Goal: Task Accomplishment & Management: Complete application form

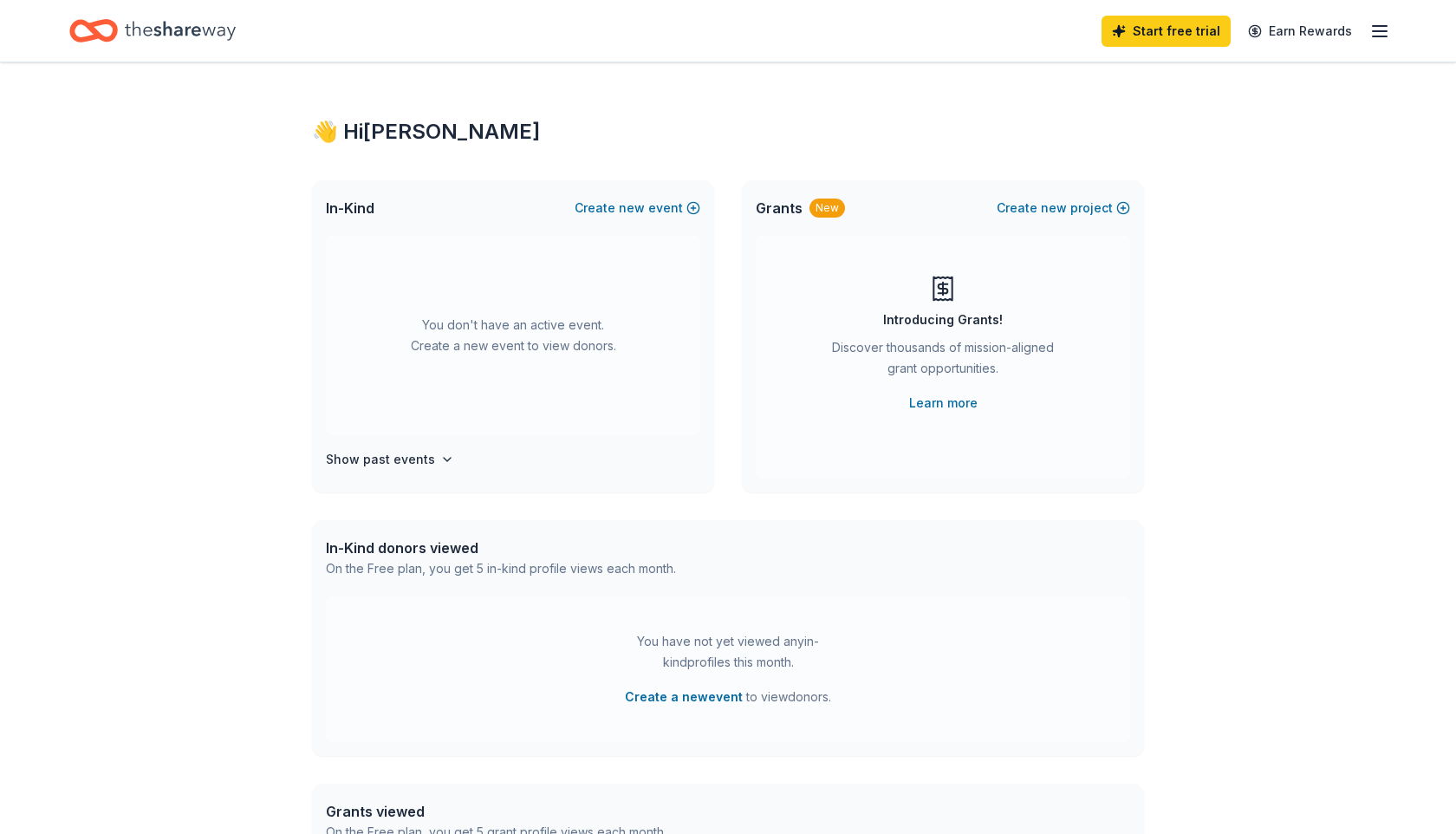
click at [437, 327] on div "You don't have an active event. Create a new event to view donors." at bounding box center [512, 335] width 375 height 200
click at [441, 458] on icon "button" at bounding box center [448, 459] width 14 height 14
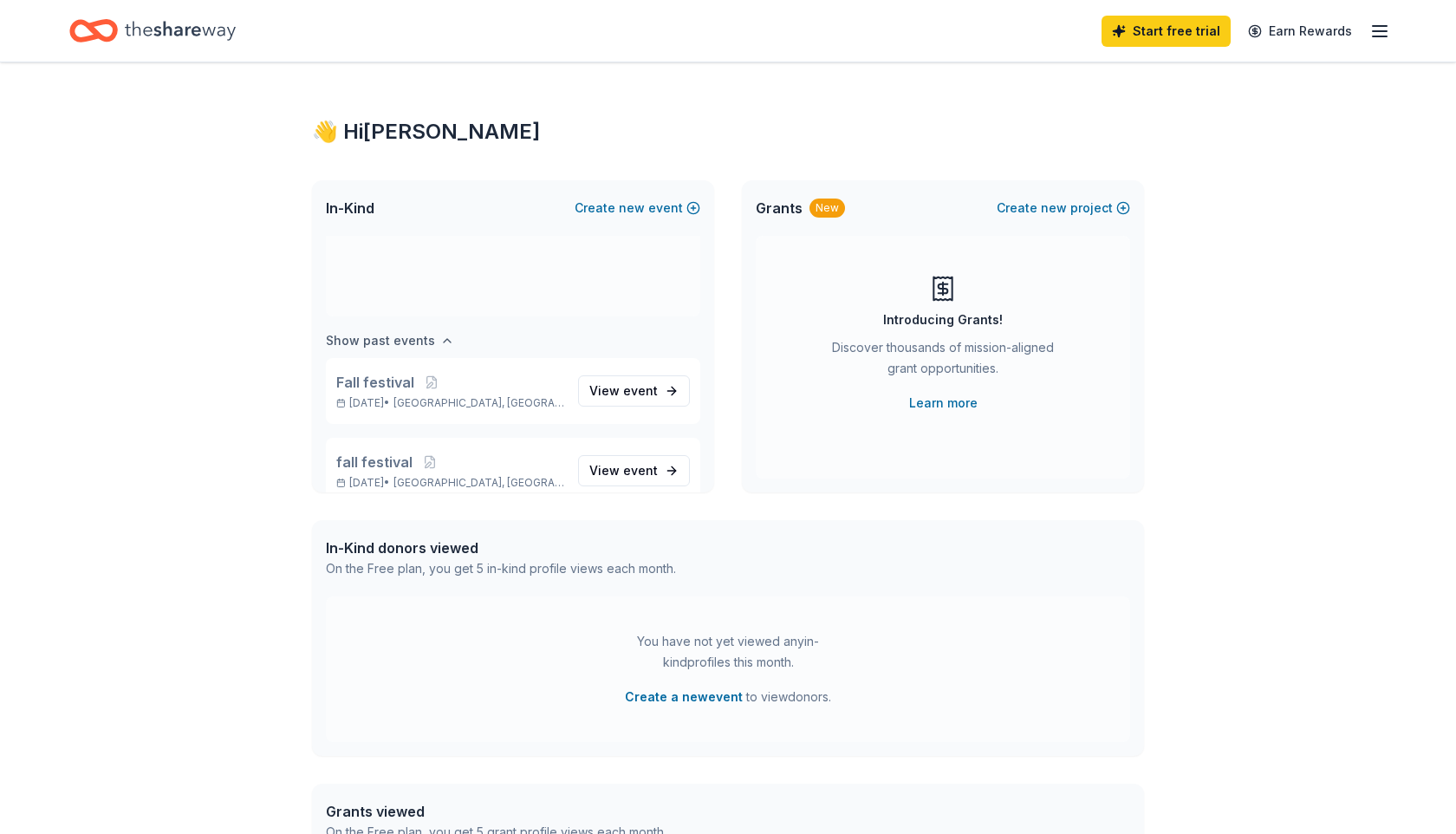
scroll to position [144, 0]
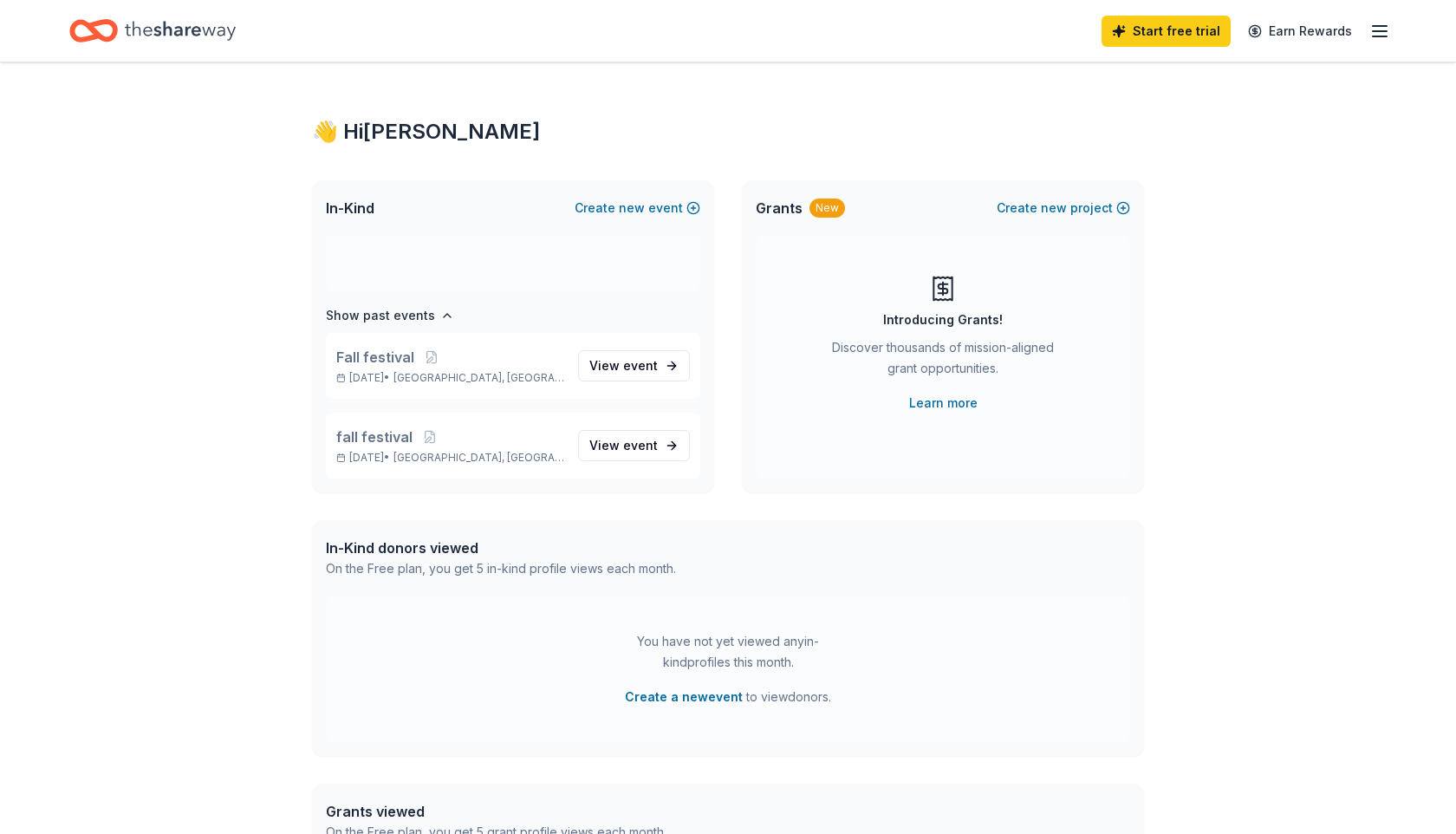
click at [243, 479] on div "👋 Hi [PERSON_NAME] In-Kind Create new event You don't have an active event. Cre…" at bounding box center [728, 568] width 1456 height 1012
click at [664, 201] on button "Create new event" at bounding box center [637, 207] width 126 height 20
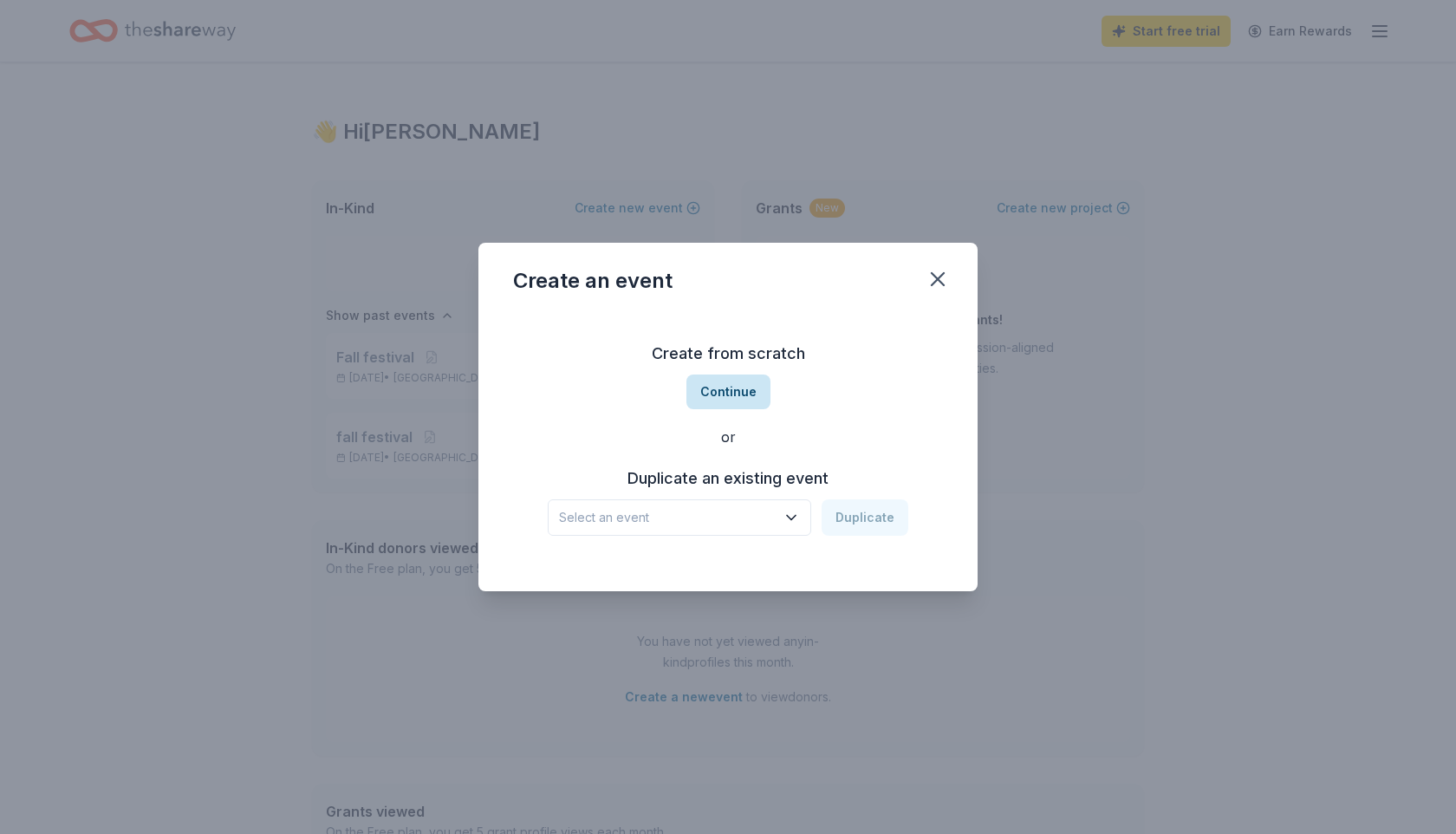
click at [738, 400] on button "Continue" at bounding box center [728, 392] width 84 height 35
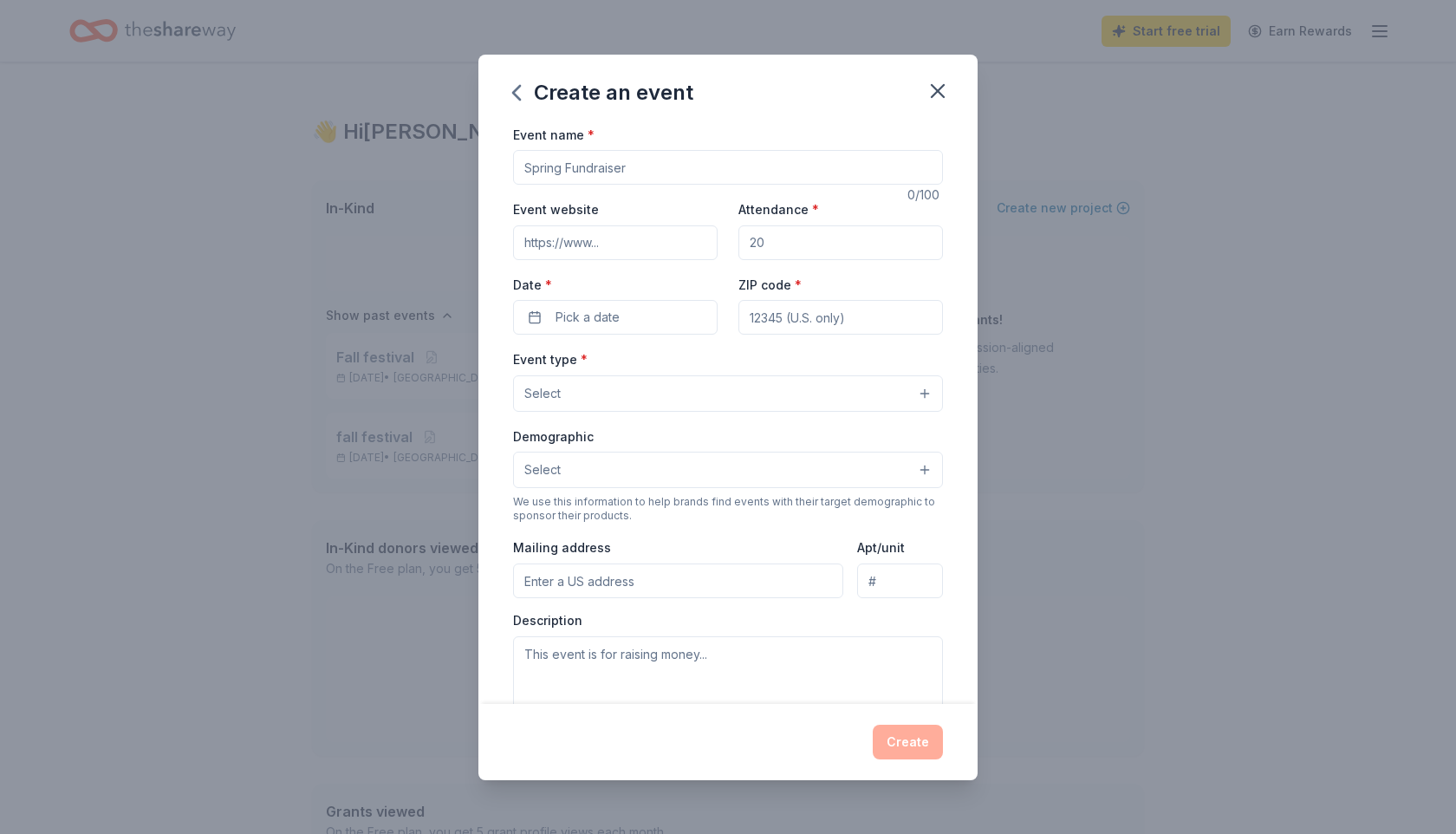
click at [633, 168] on input "Event name *" at bounding box center [728, 168] width 430 height 35
click at [626, 169] on input "Event name *" at bounding box center [728, 168] width 430 height 35
click at [631, 173] on input "Event name *" at bounding box center [728, 168] width 430 height 35
type input "LOTERIA NIGHT"
click at [597, 244] on input "Event website" at bounding box center [615, 243] width 204 height 35
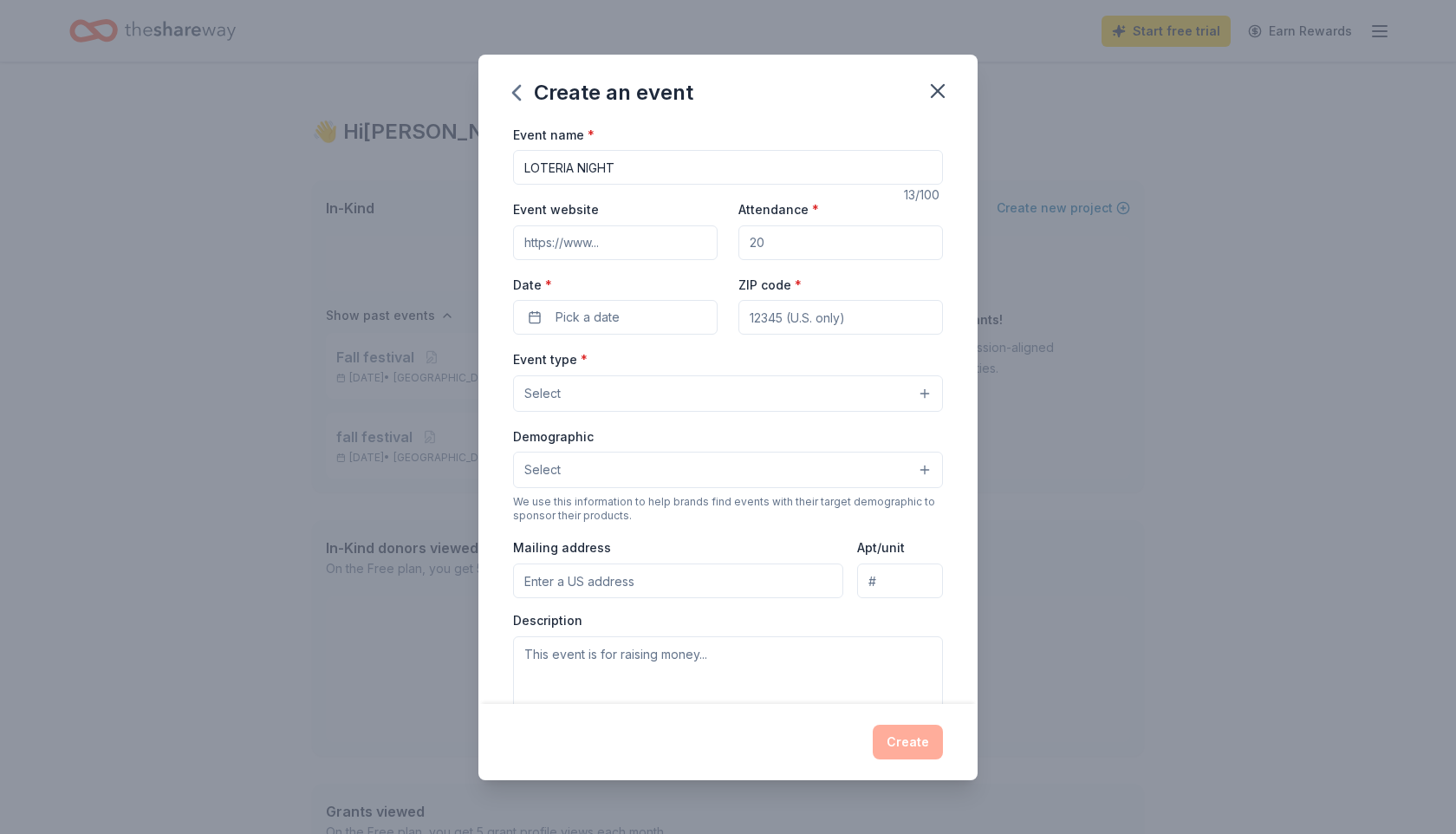
click at [812, 204] on span "*" at bounding box center [815, 208] width 7 height 15
click at [812, 226] on input "Attendance *" at bounding box center [840, 243] width 204 height 35
click at [793, 240] on input "Attendance *" at bounding box center [840, 243] width 204 height 35
type input "100"
click at [611, 320] on span "Pick a date" at bounding box center [588, 317] width 64 height 20
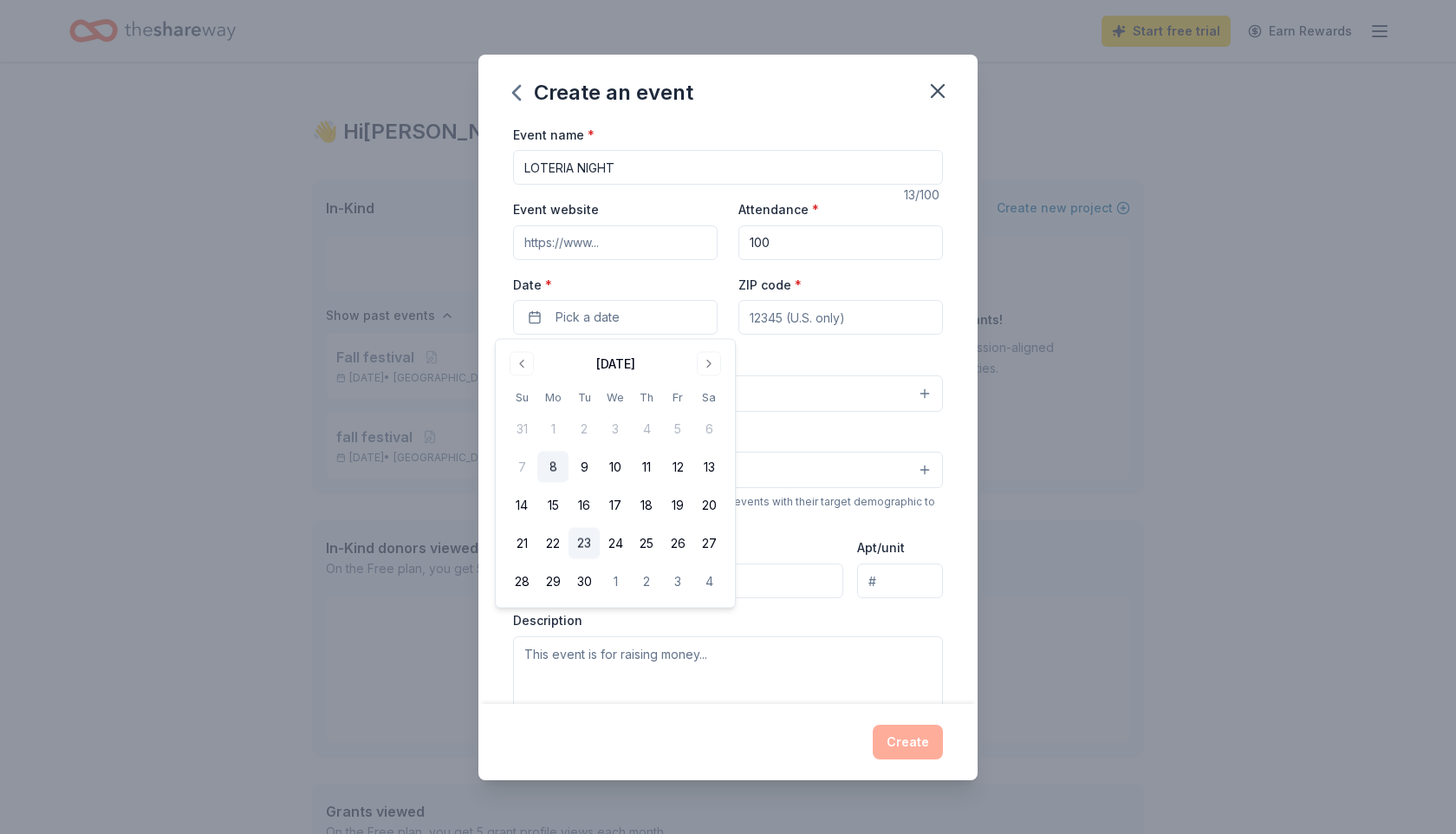
click at [588, 541] on button "23" at bounding box center [584, 543] width 31 height 31
click at [858, 313] on input "ZIP code *" at bounding box center [840, 318] width 204 height 35
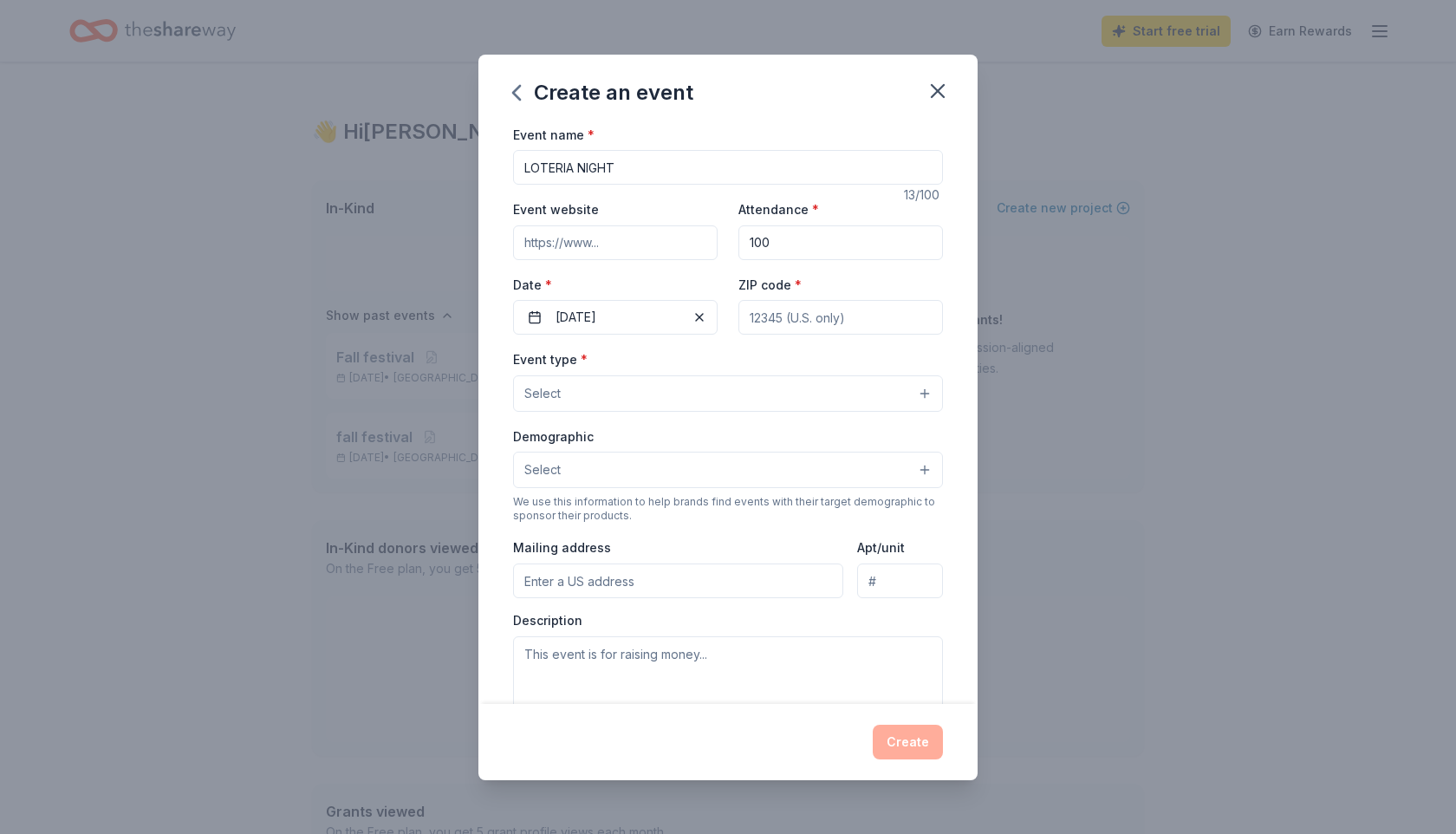
type input "77562"
type input "8714 [GEOGRAPHIC_DATA]"
type input "N/A"
click at [585, 386] on button "Select" at bounding box center [728, 393] width 430 height 37
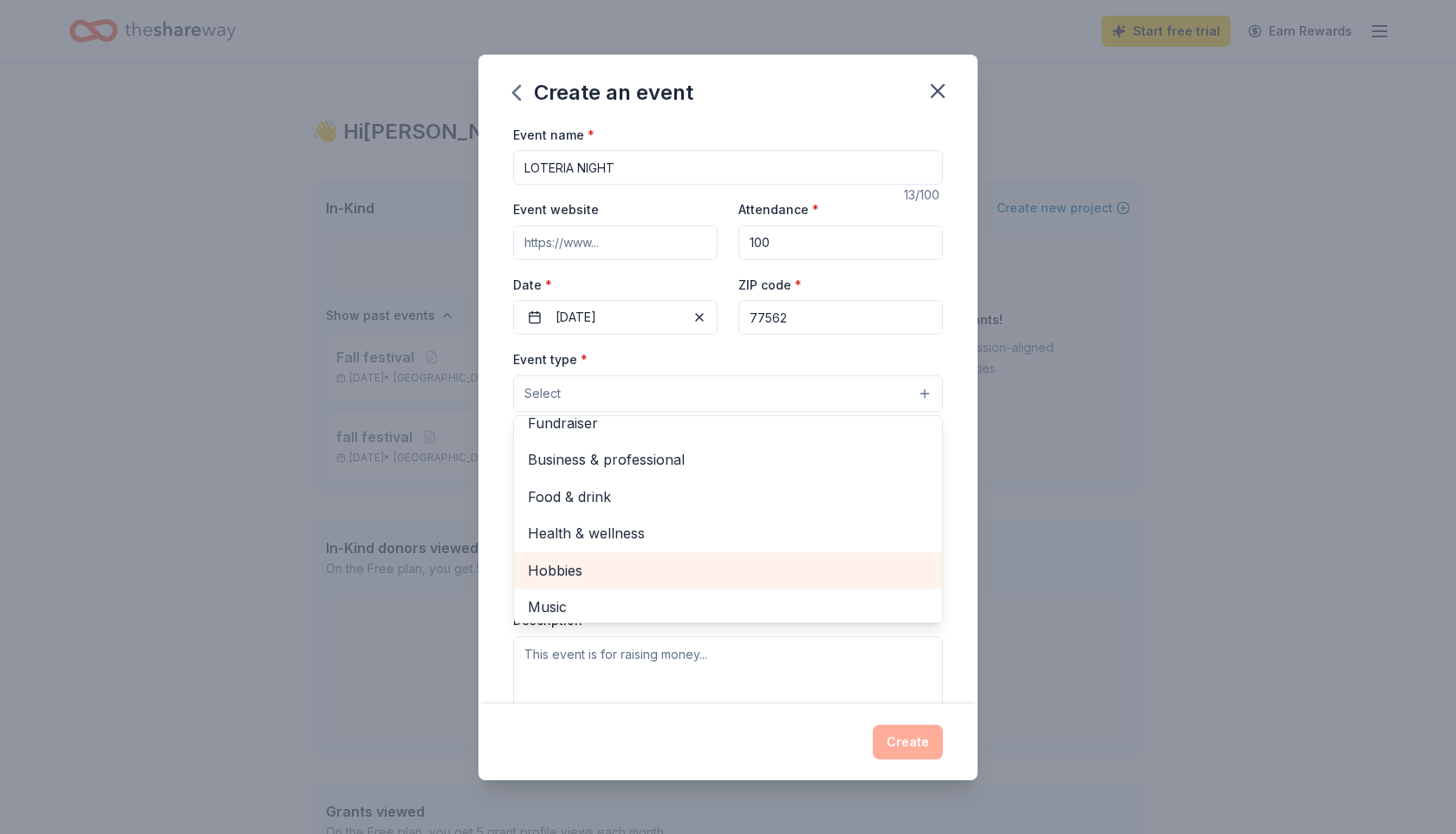
scroll to position [0, 0]
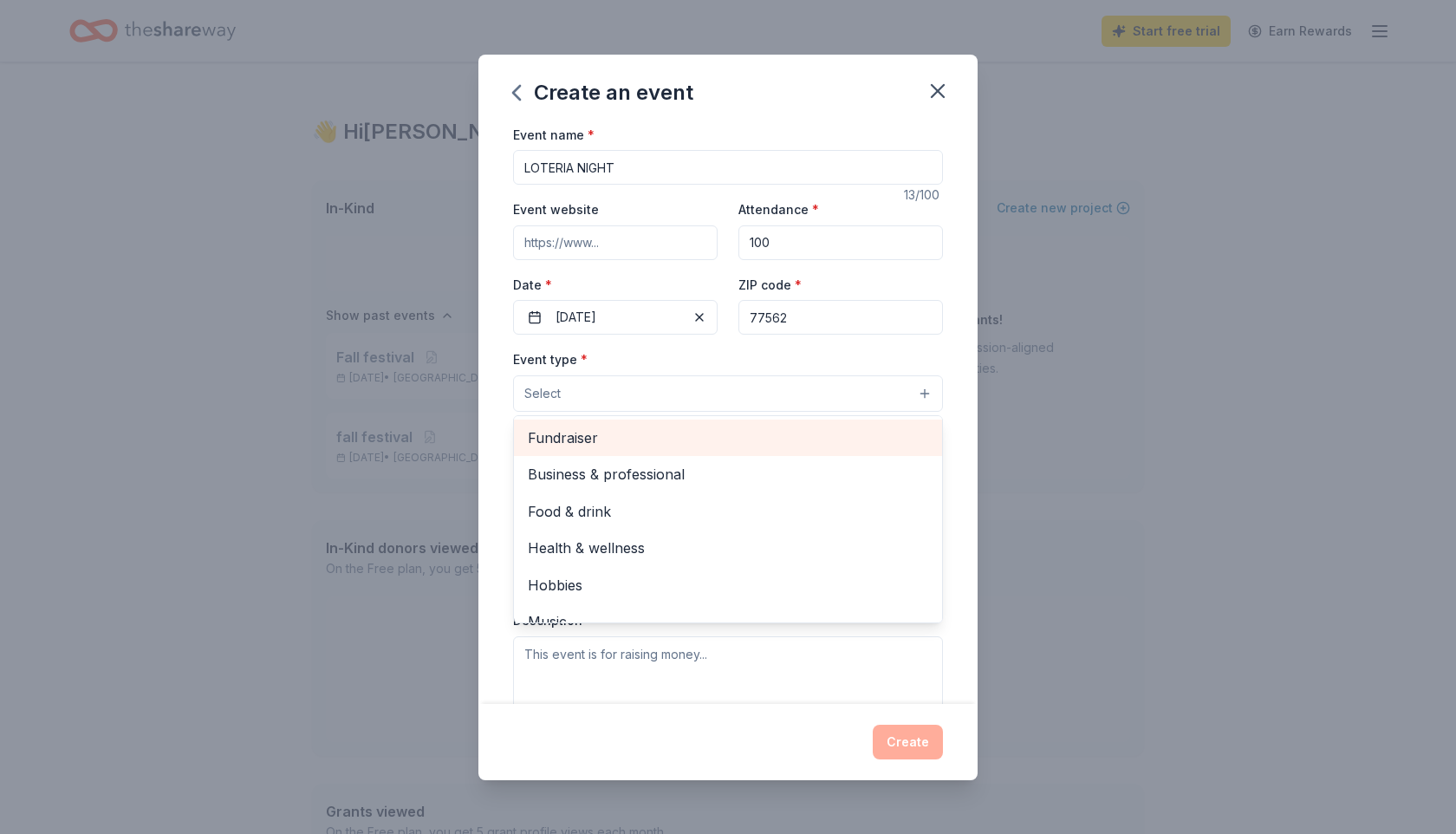
click at [567, 436] on span "Fundraiser" at bounding box center [728, 437] width 400 height 22
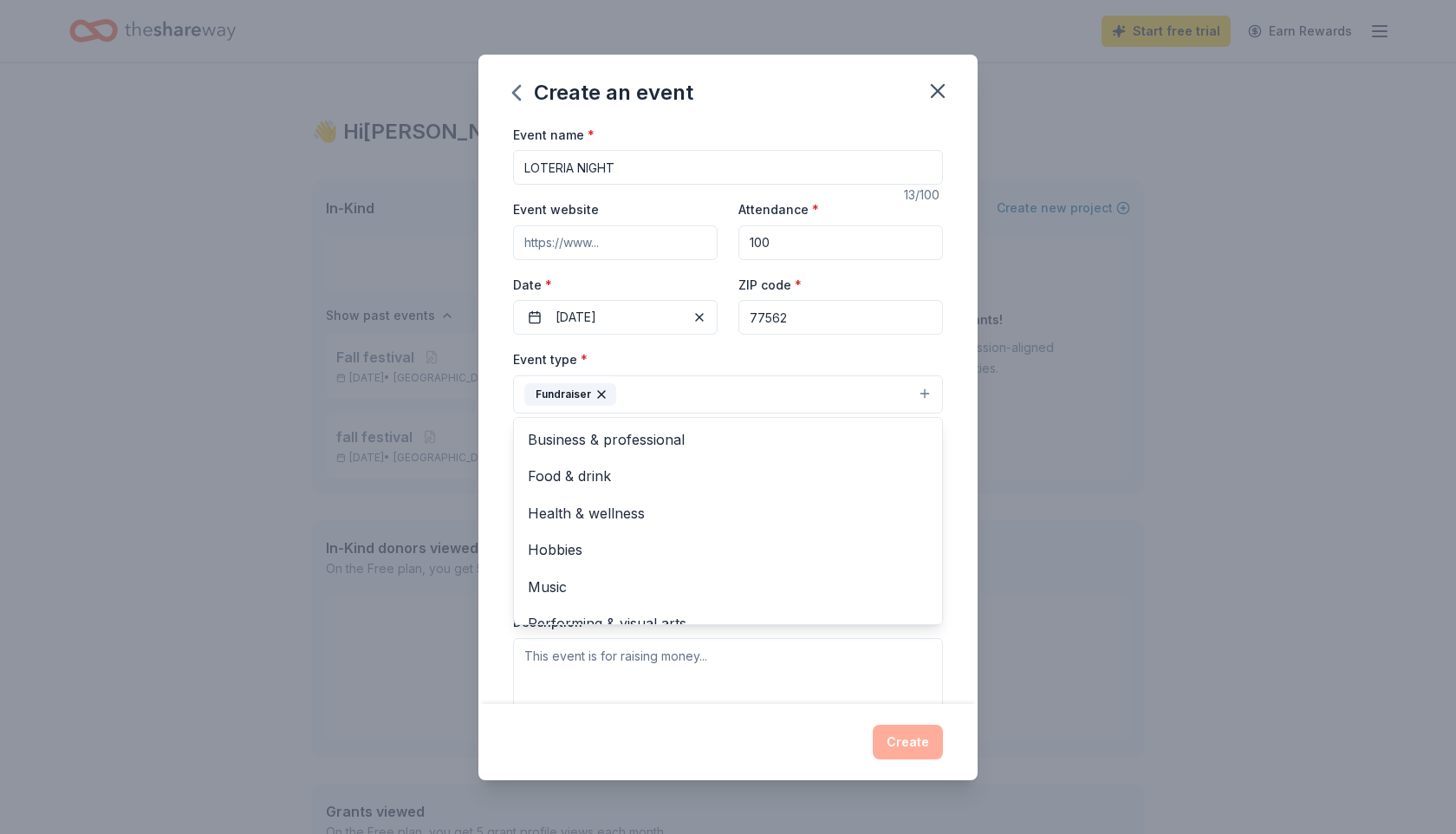
click at [774, 747] on div "Create an event Event name * LOTERIA NIGHT 13 /100 Event website Attendance * 1…" at bounding box center [728, 417] width 499 height 726
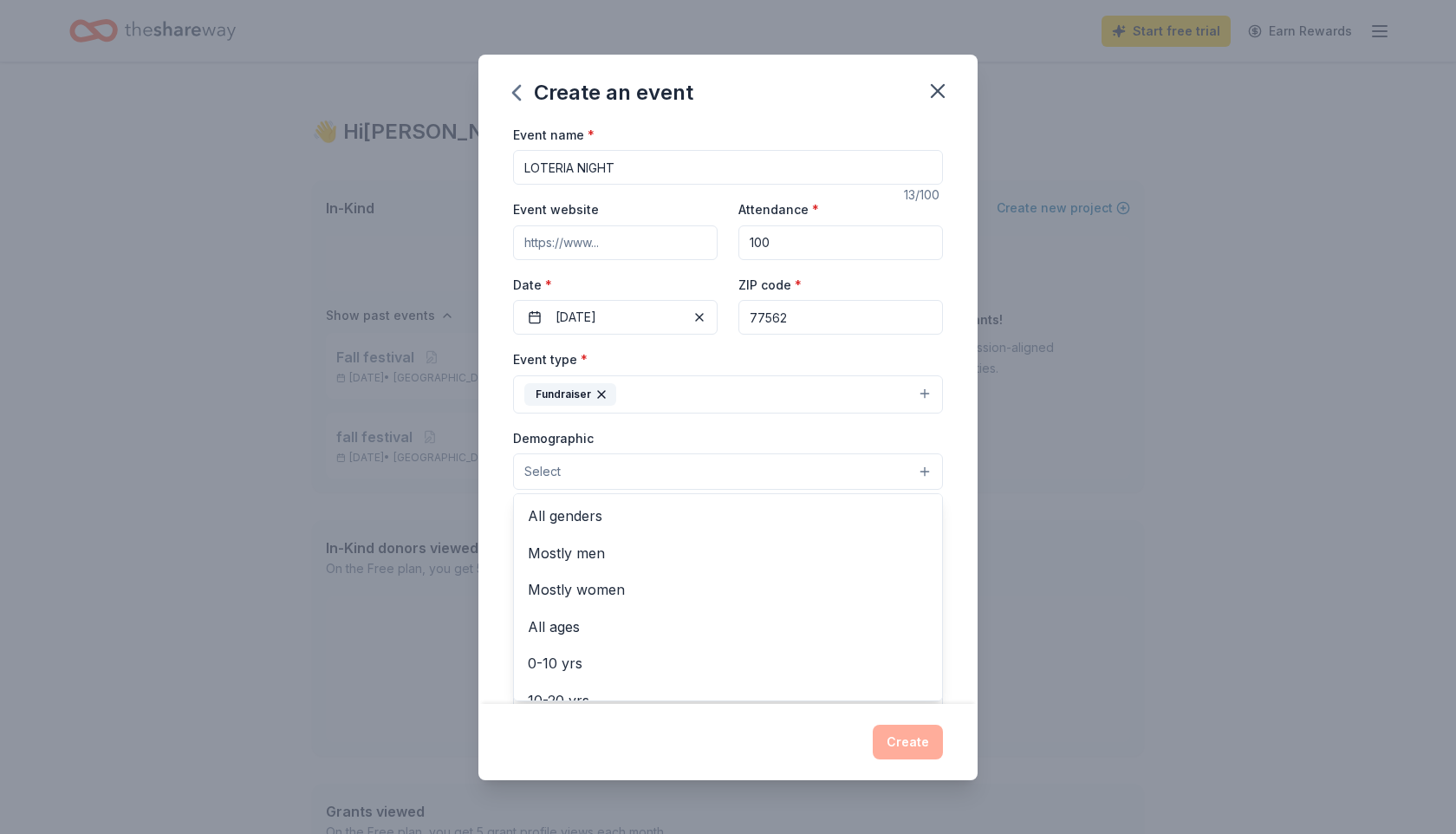
click at [924, 466] on button "Select" at bounding box center [728, 472] width 430 height 37
click at [595, 590] on span "Mostly women" at bounding box center [728, 589] width 400 height 22
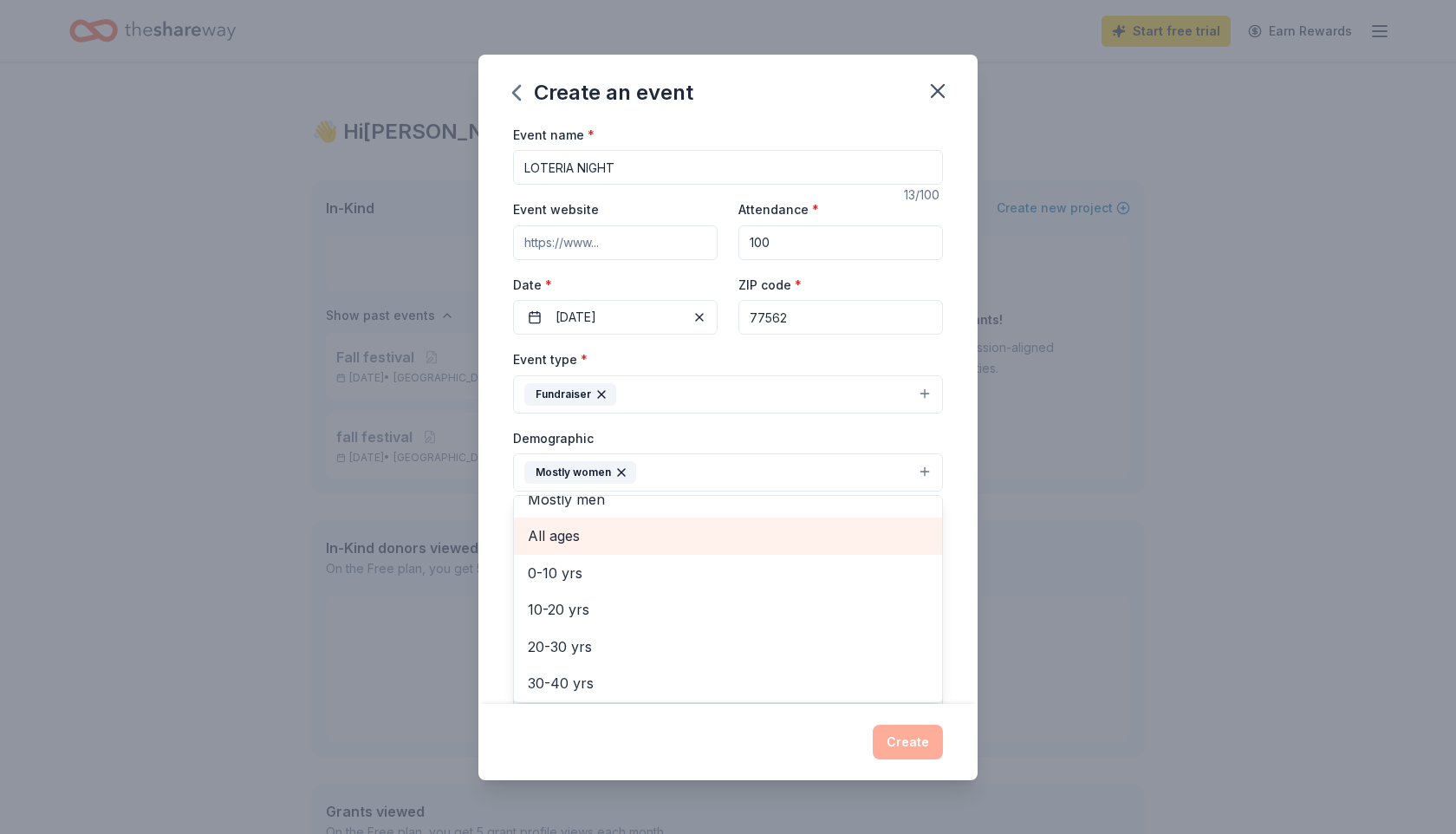
scroll to position [57, 0]
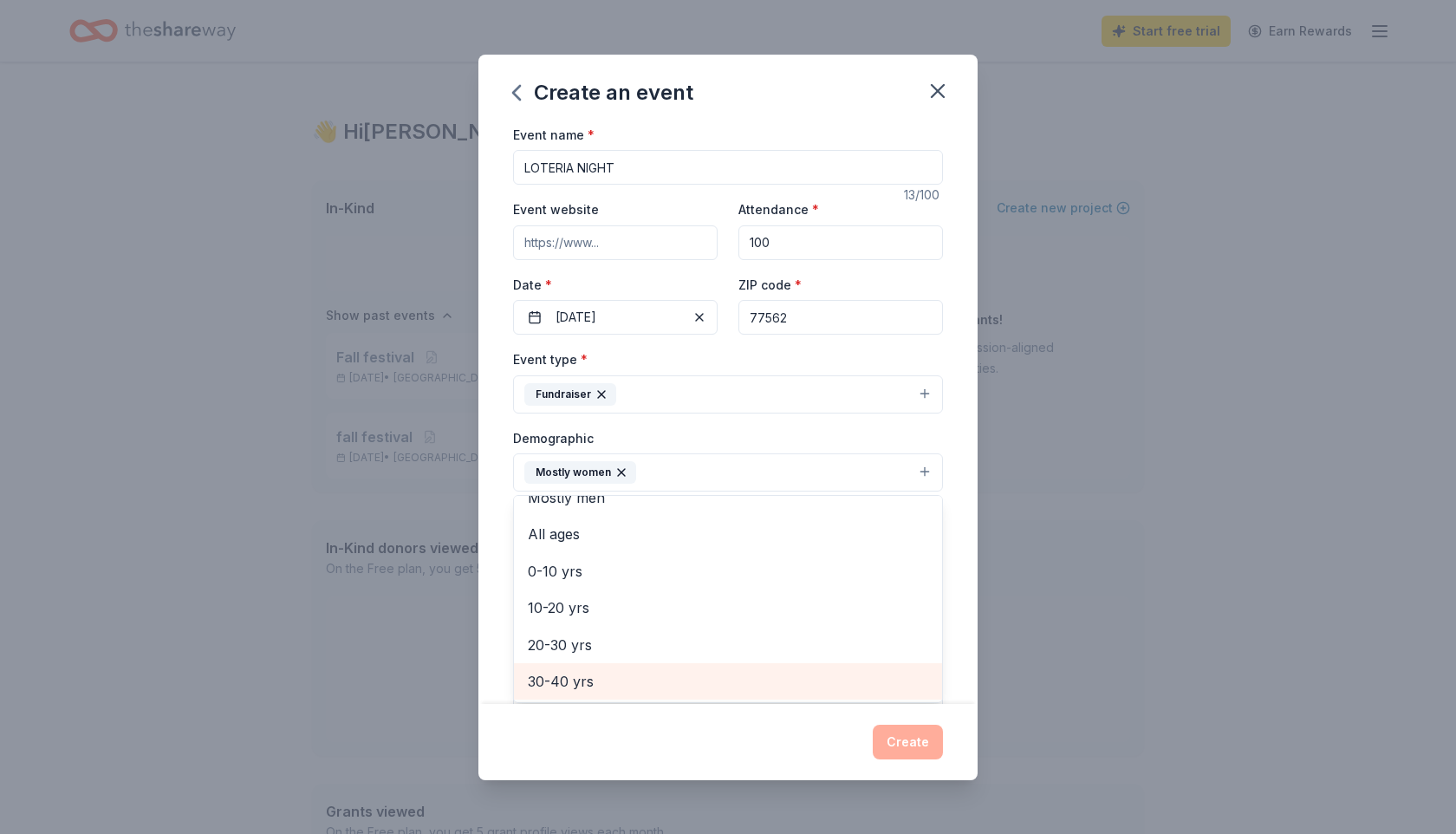
click at [573, 680] on span "30-40 yrs" at bounding box center [728, 681] width 400 height 22
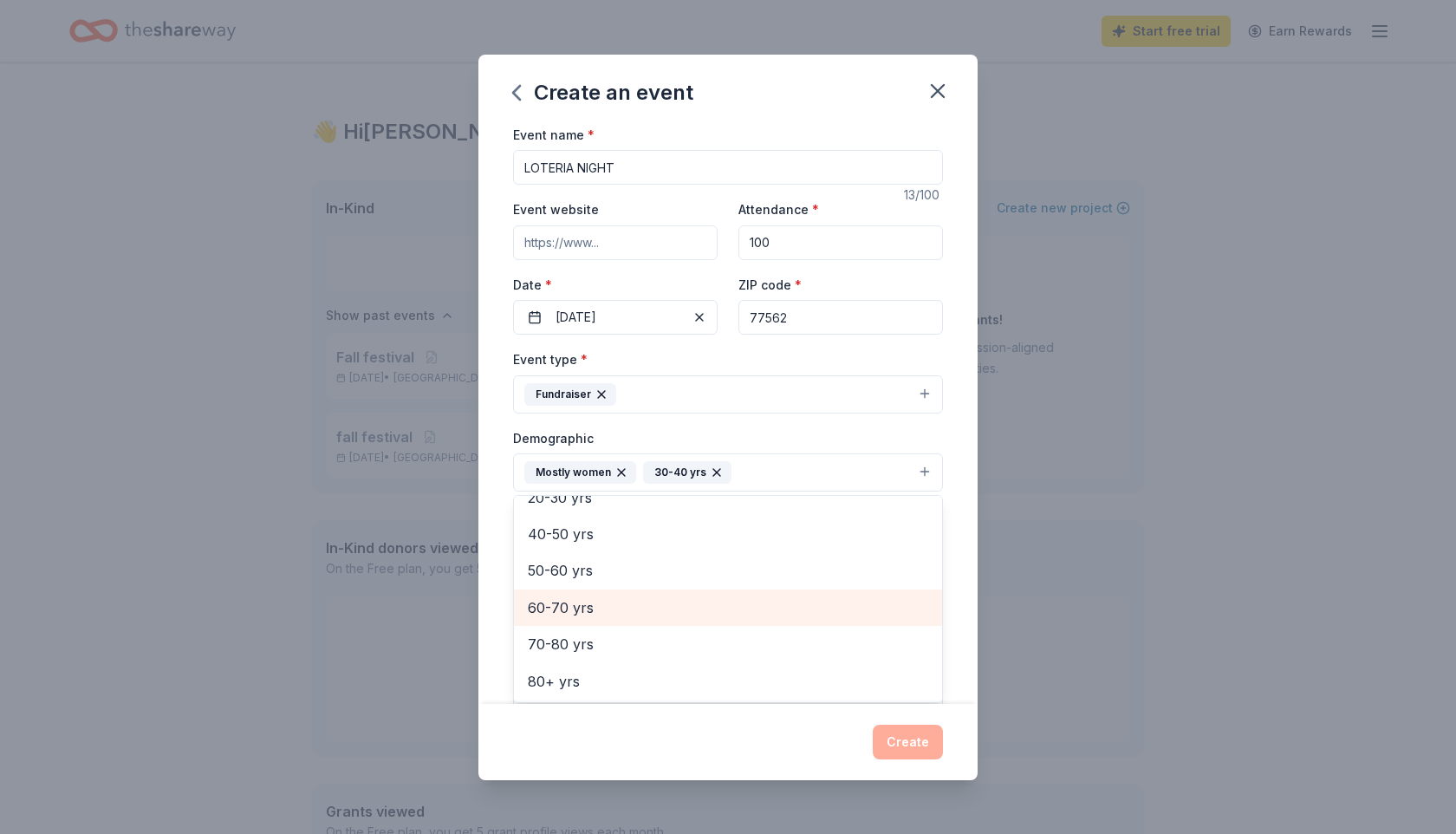
scroll to position [252, 0]
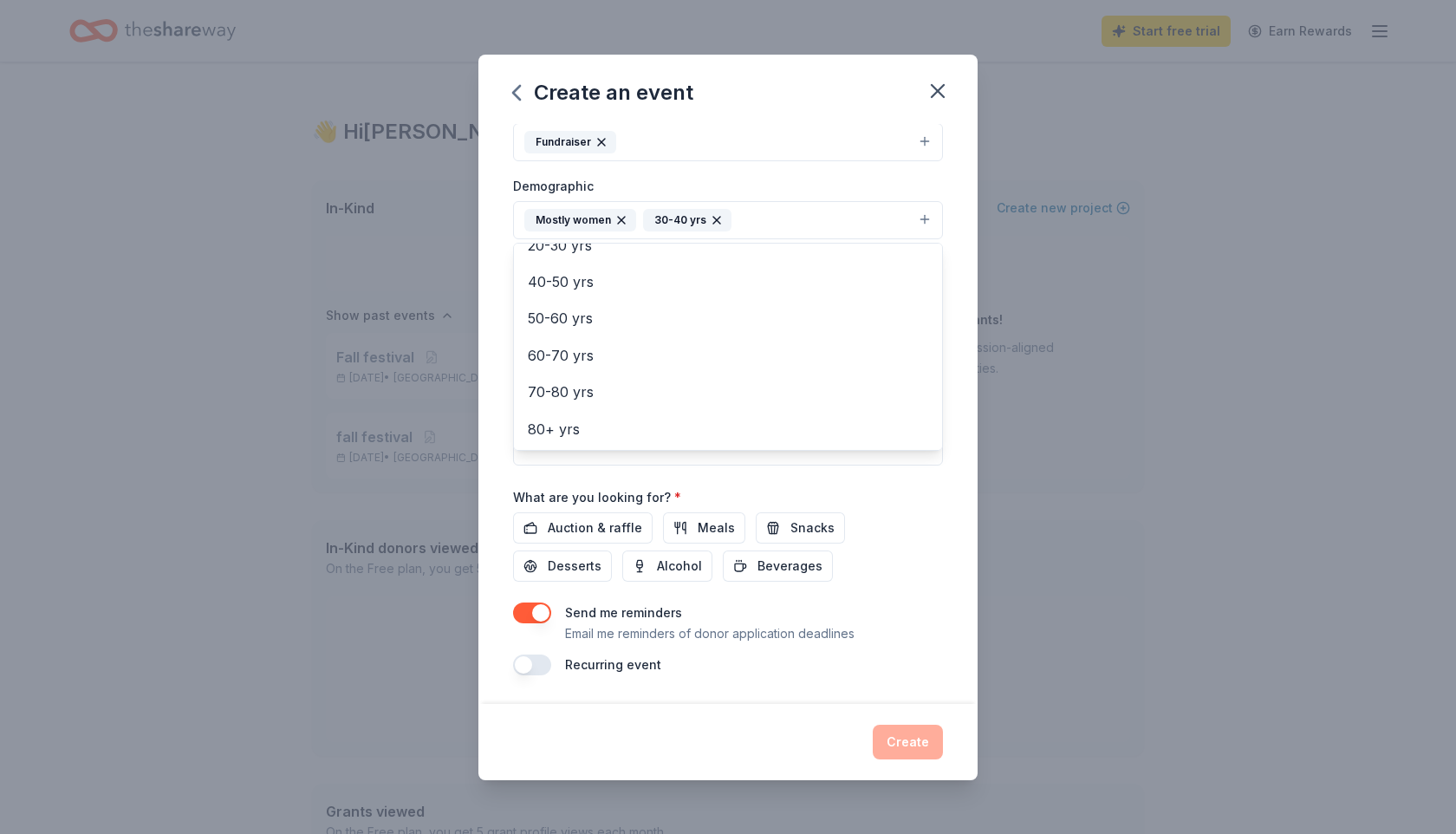
click at [603, 526] on div "Event name * LOTERIA NIGHT 13 /100 Event website Attendance * 100 Date * [DATE]…" at bounding box center [728, 274] width 430 height 804
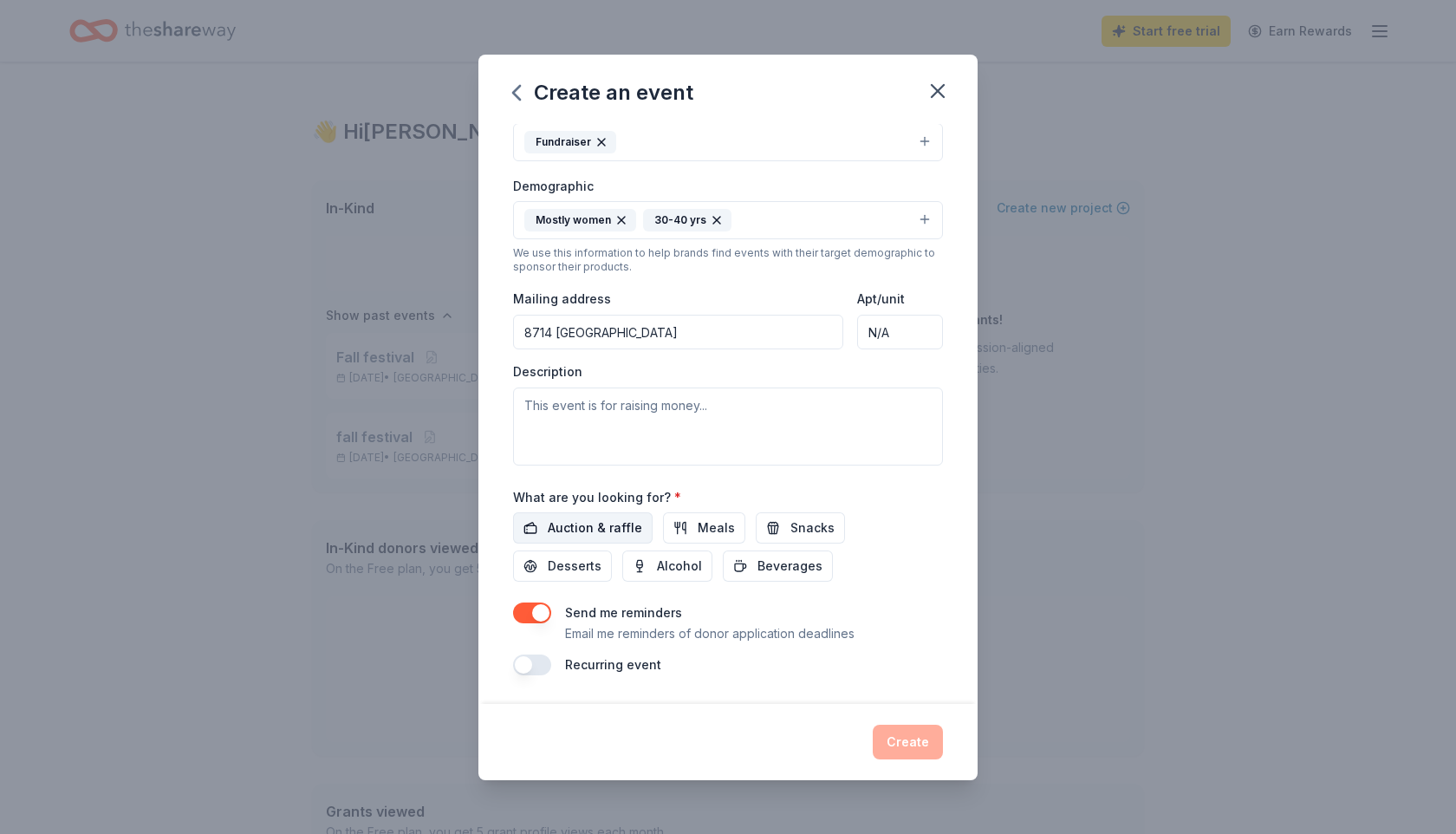
click at [534, 526] on button "Auction & raffle" at bounding box center [583, 528] width 139 height 31
click at [911, 736] on button "Create" at bounding box center [908, 742] width 70 height 35
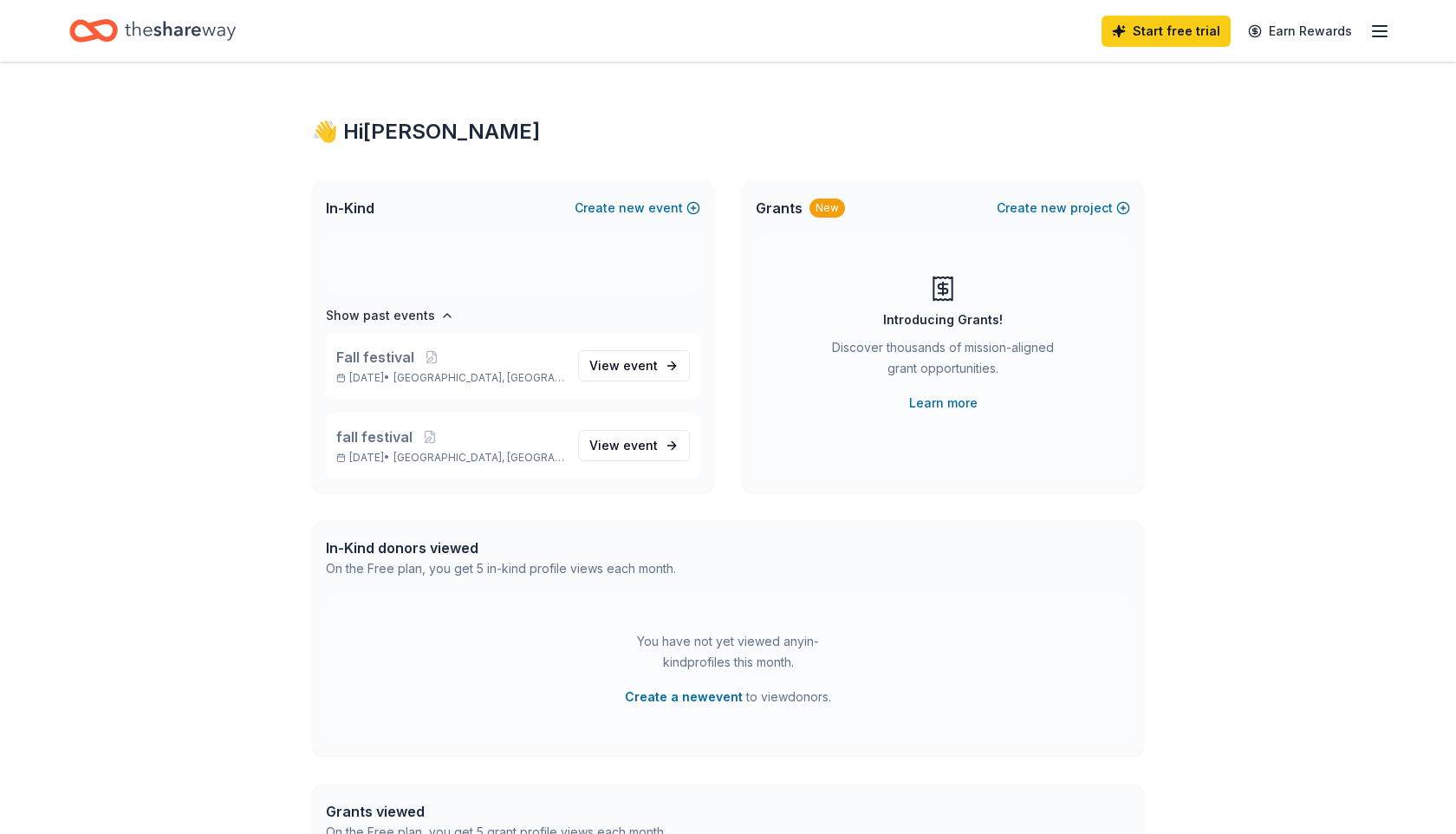
scroll to position [11, 0]
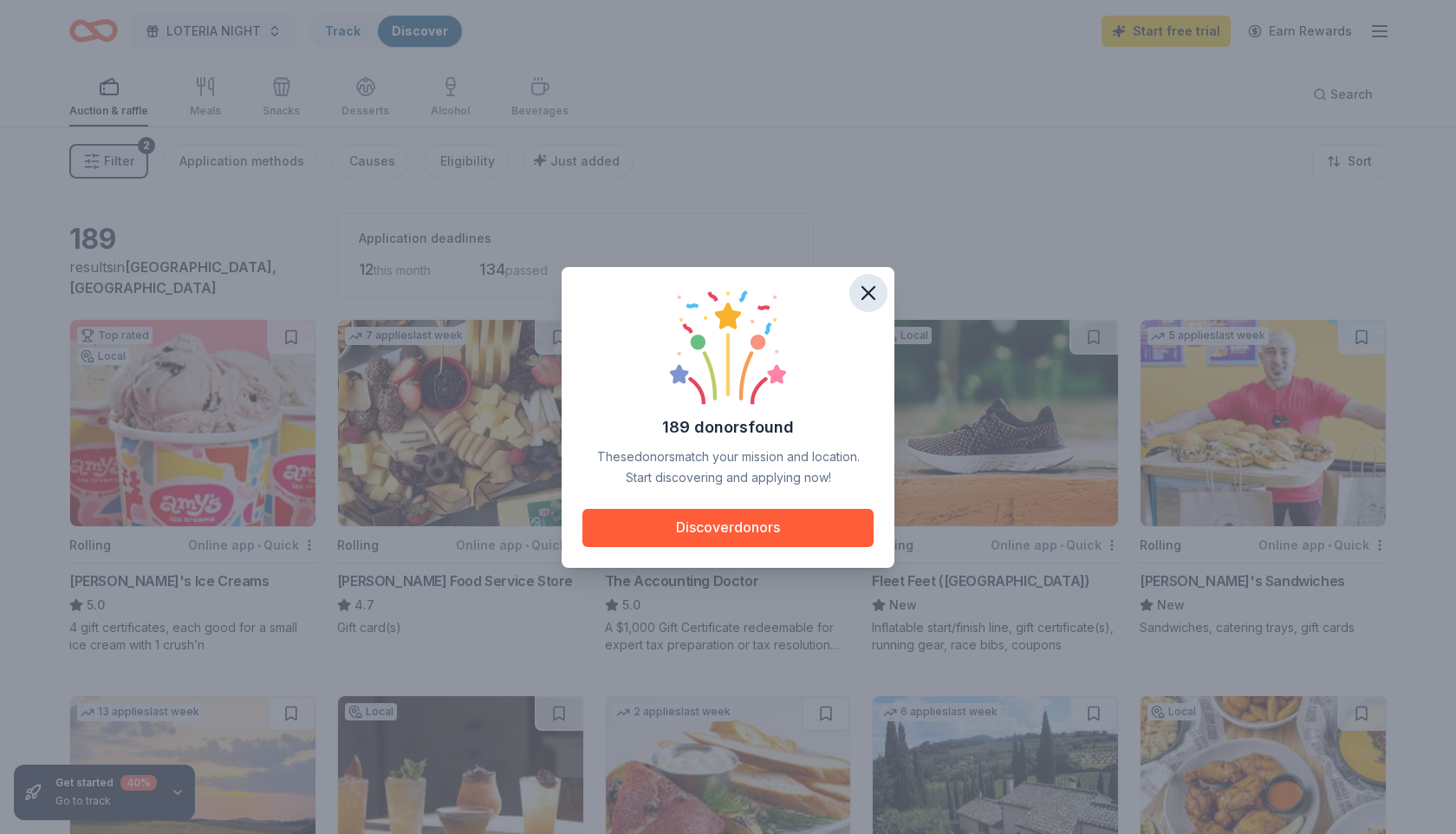
click at [868, 288] on icon "button" at bounding box center [868, 293] width 24 height 24
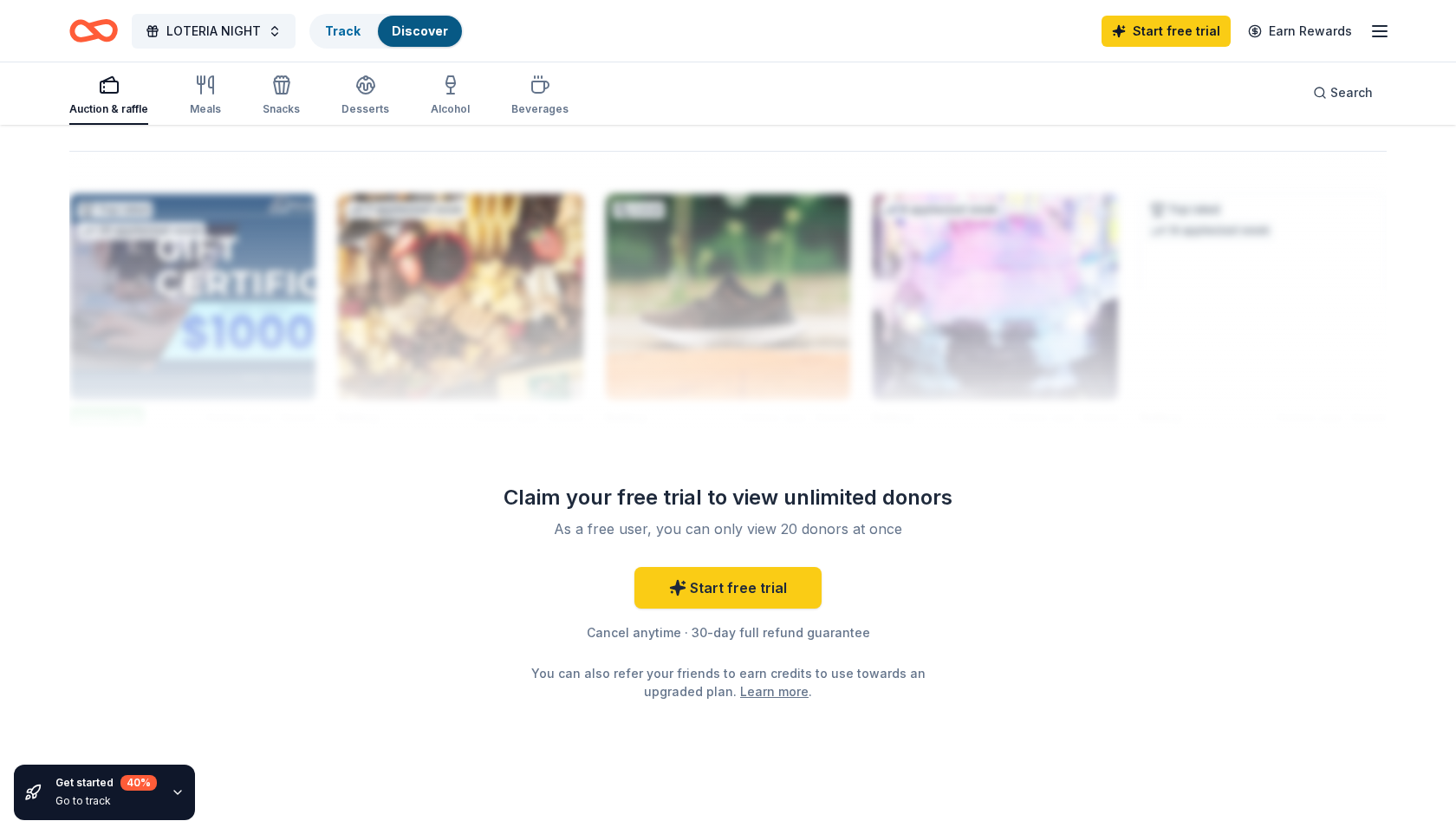
scroll to position [1685, 0]
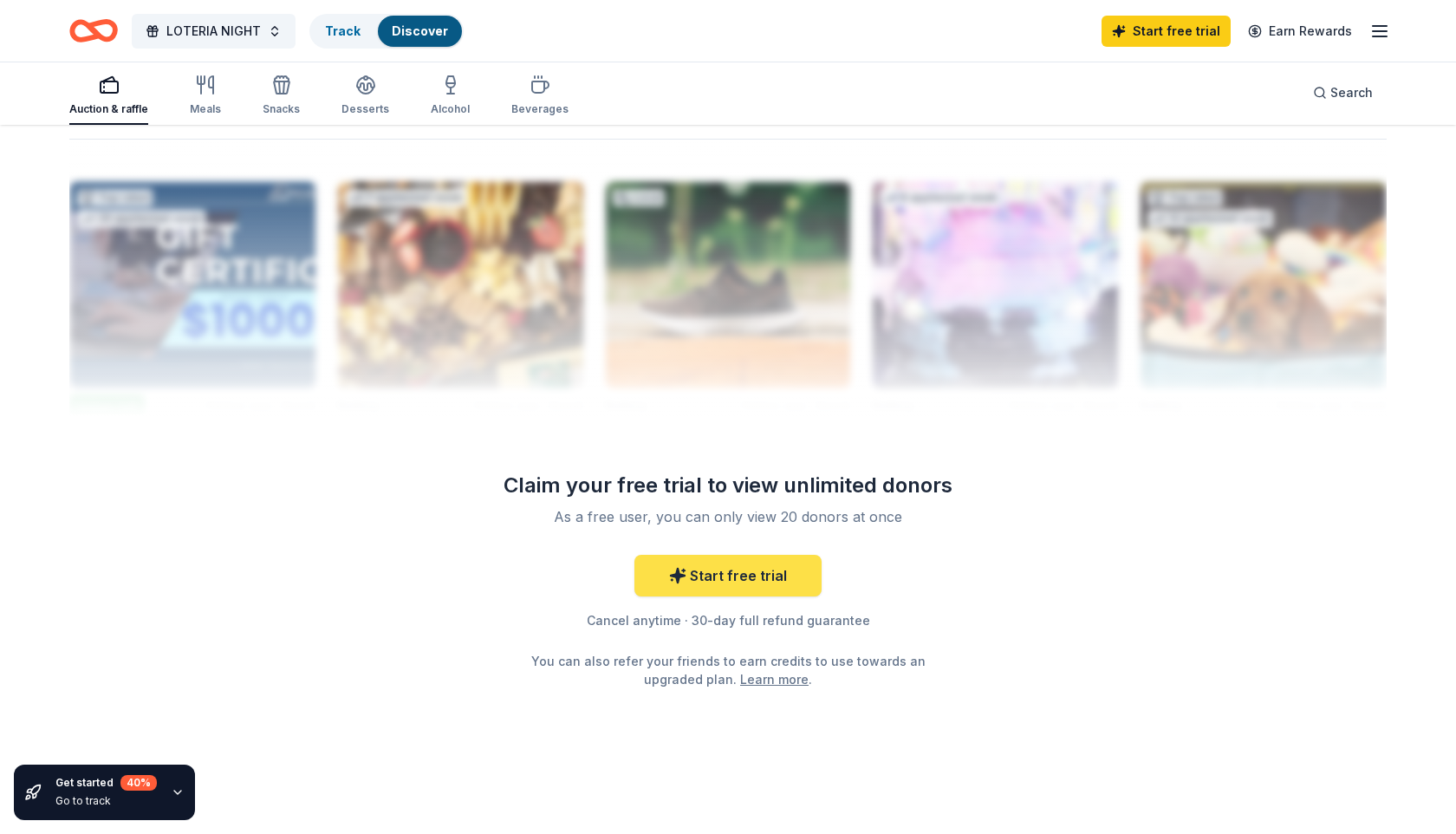
click at [712, 564] on link "Start free trial" at bounding box center [728, 575] width 187 height 42
click at [729, 578] on link "Start free trial" at bounding box center [728, 575] width 187 height 42
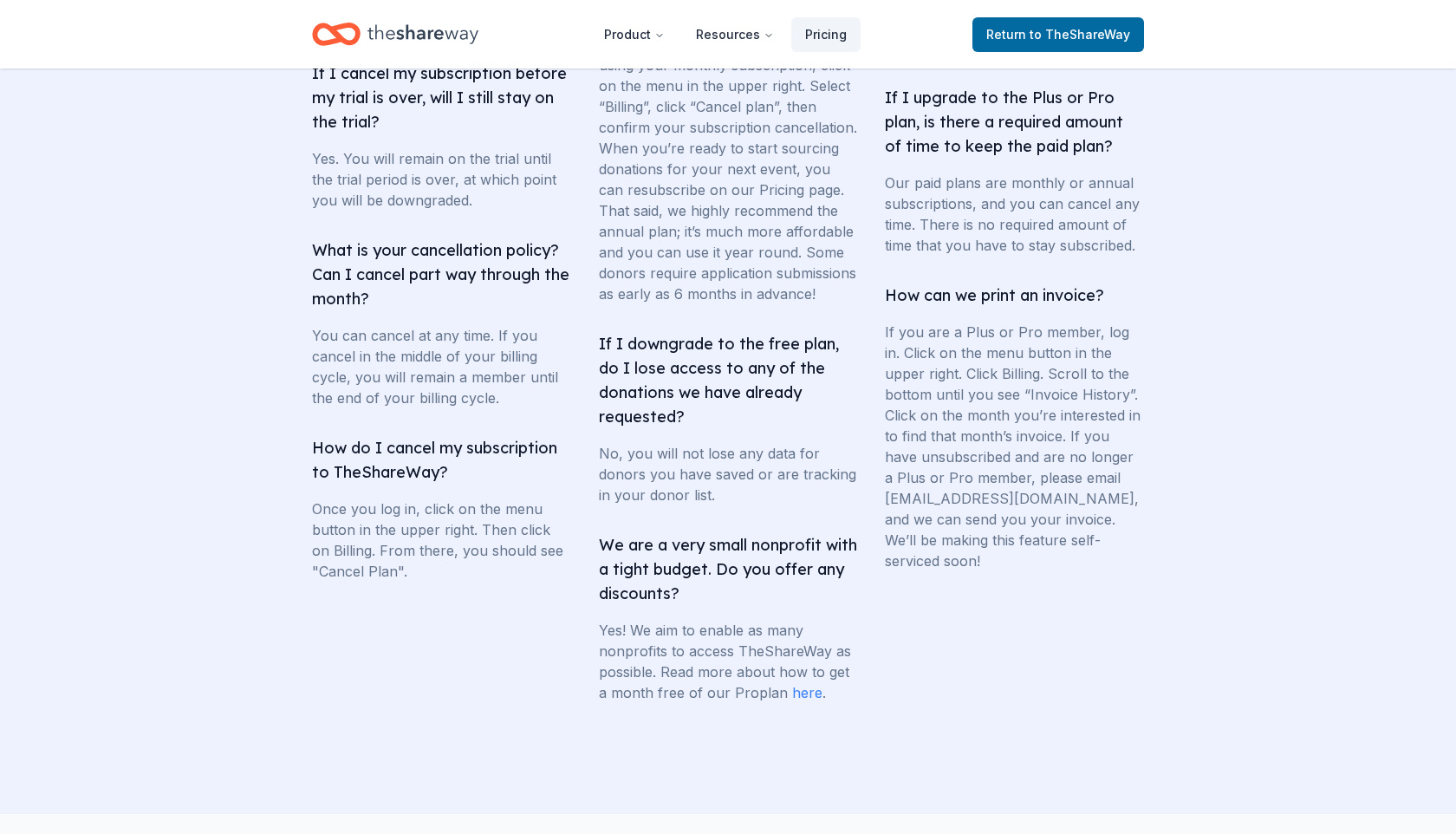
scroll to position [3281, 0]
